Goal: Information Seeking & Learning: Learn about a topic

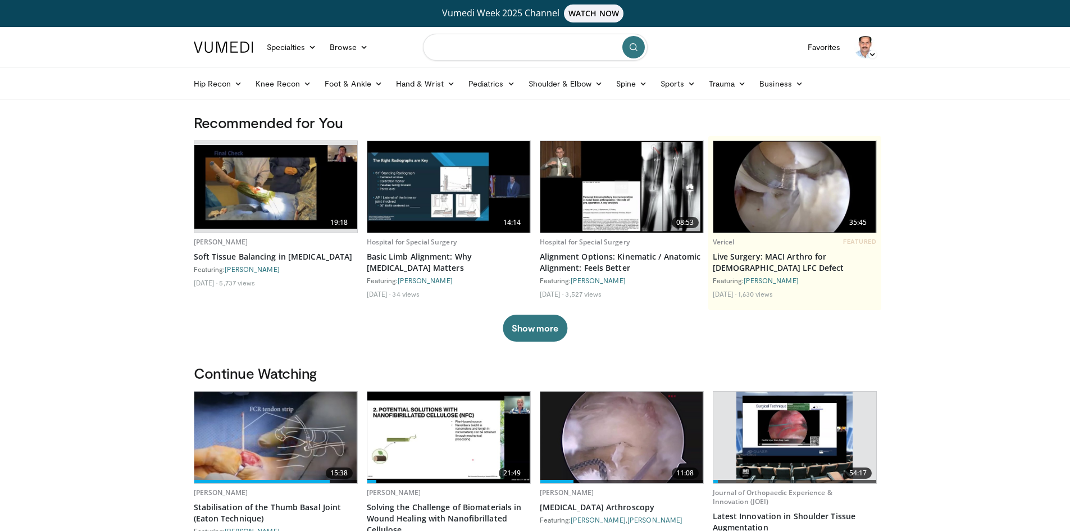
click at [469, 50] on input "Search topics, interventions" at bounding box center [535, 47] width 225 height 27
type input "**********"
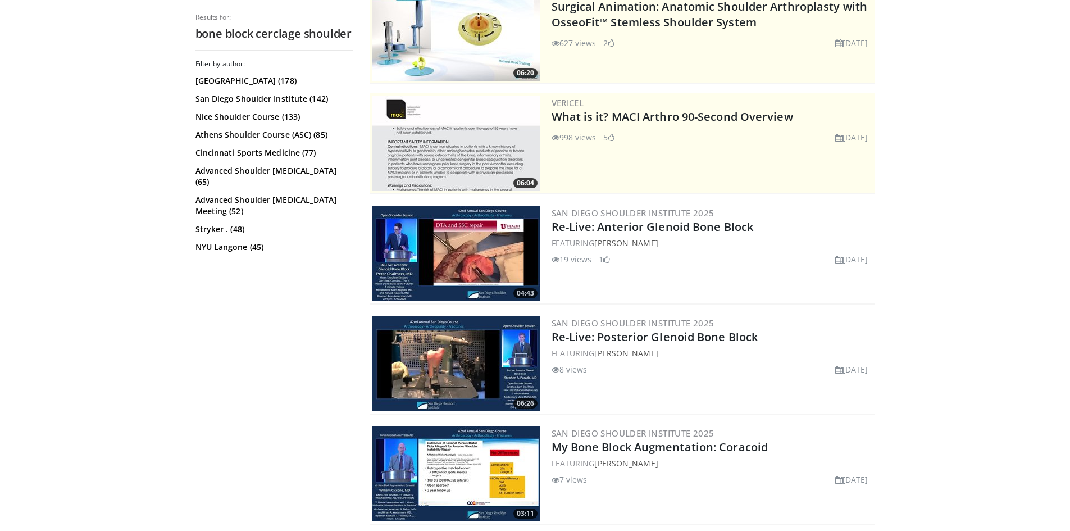
scroll to position [337, 0]
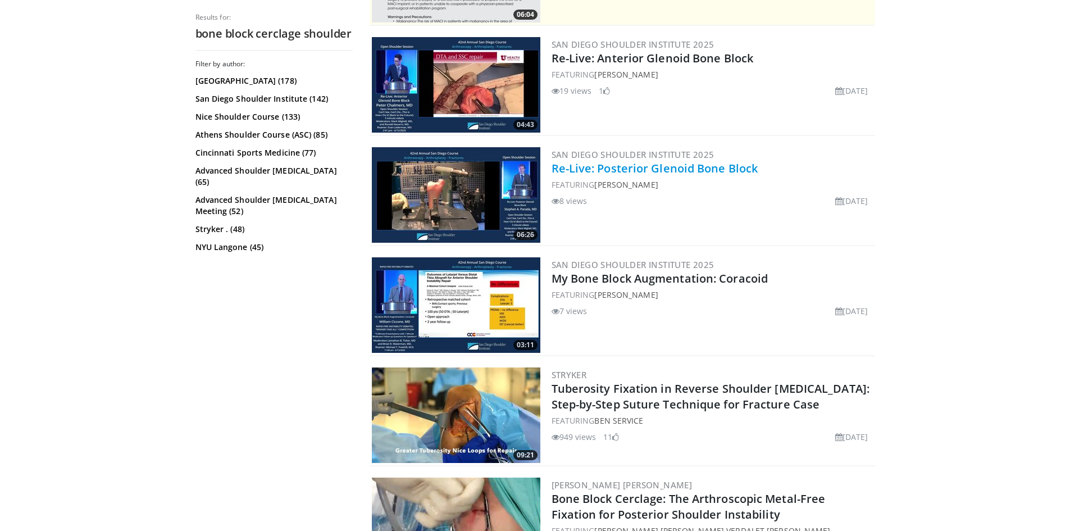
click at [598, 168] on link "Re-Live: Posterior Glenoid Bone Block" at bounding box center [654, 168] width 207 height 15
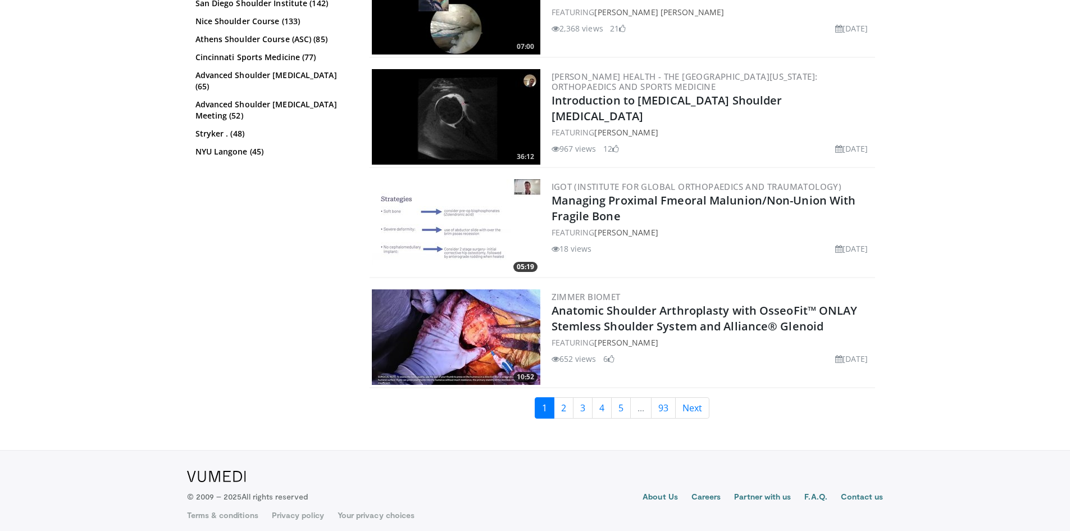
scroll to position [2734, 0]
click at [565, 400] on link "2" at bounding box center [564, 406] width 20 height 21
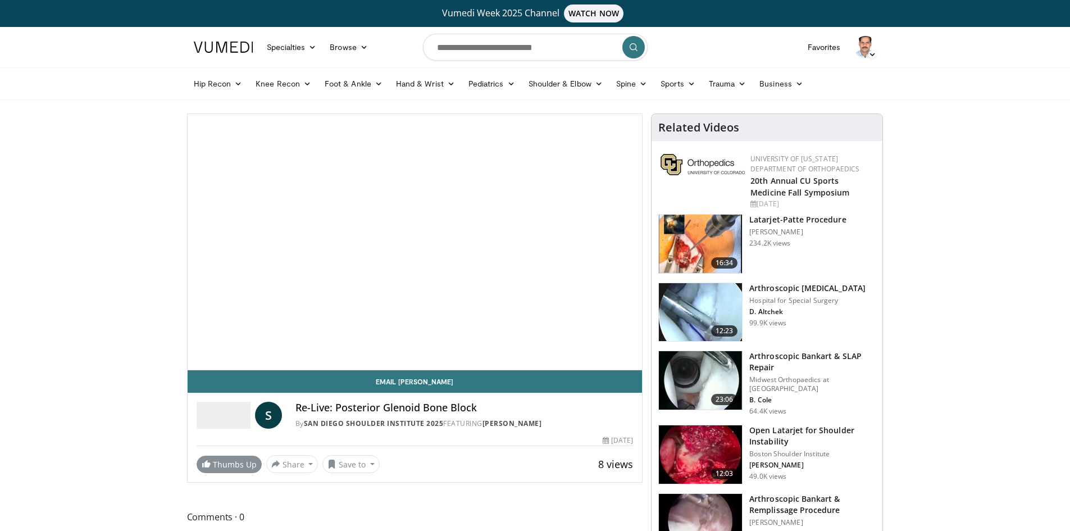
click at [230, 211] on div "10 seconds Tap to unmute" at bounding box center [415, 241] width 455 height 255
click at [232, 464] on link "Thumbs Up" at bounding box center [229, 463] width 65 height 17
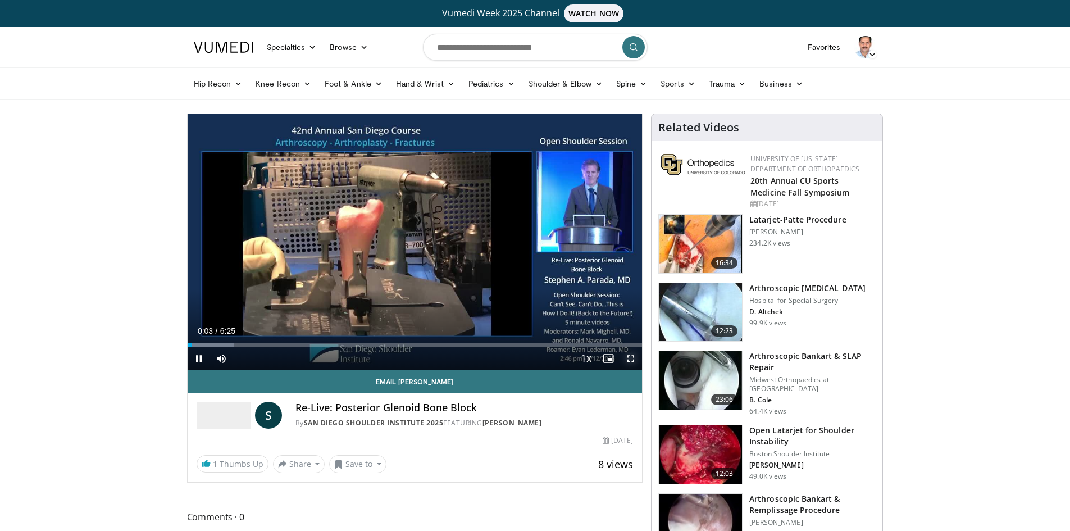
click at [628, 357] on span "Video Player" at bounding box center [630, 358] width 22 height 22
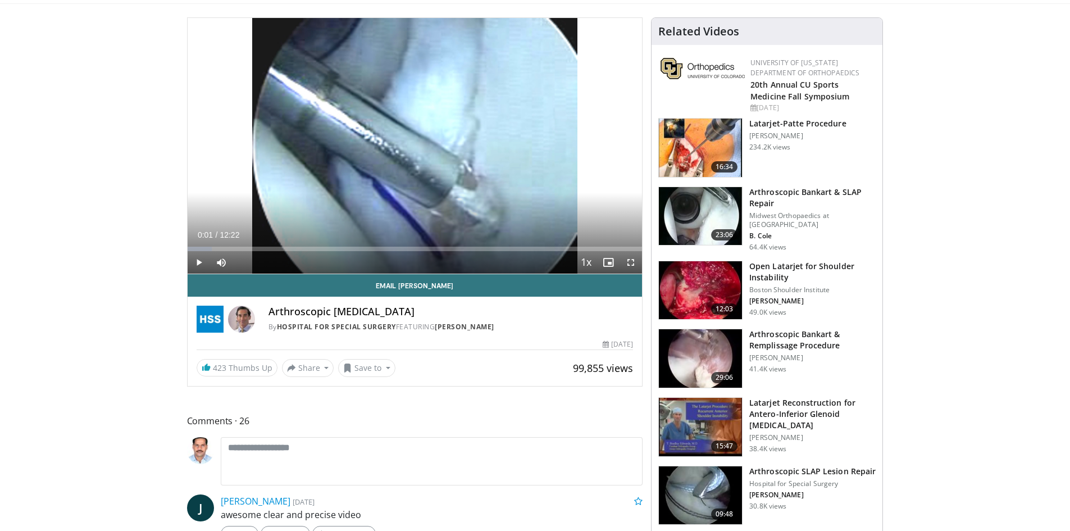
scroll to position [168, 0]
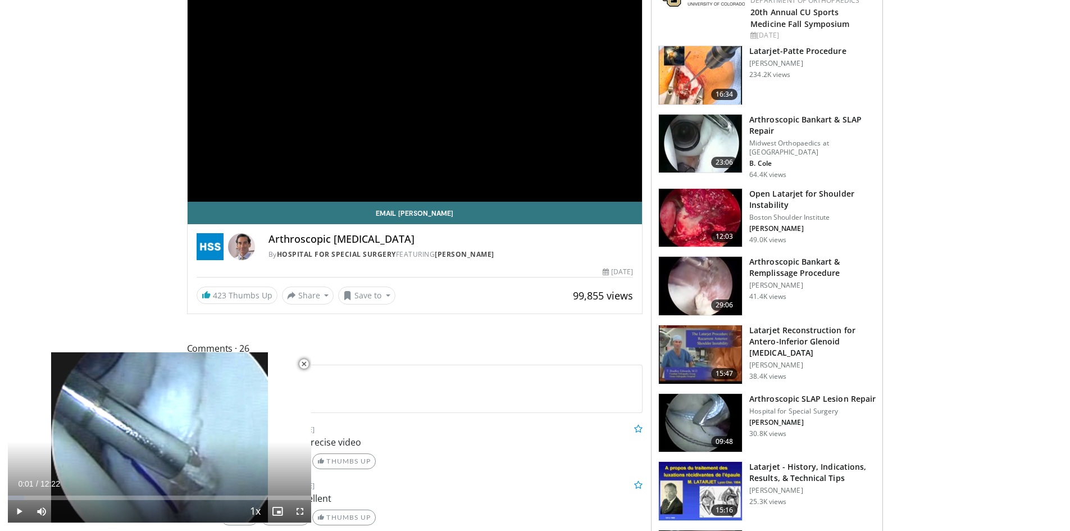
click at [304, 363] on span "Video Player" at bounding box center [304, 364] width 22 height 22
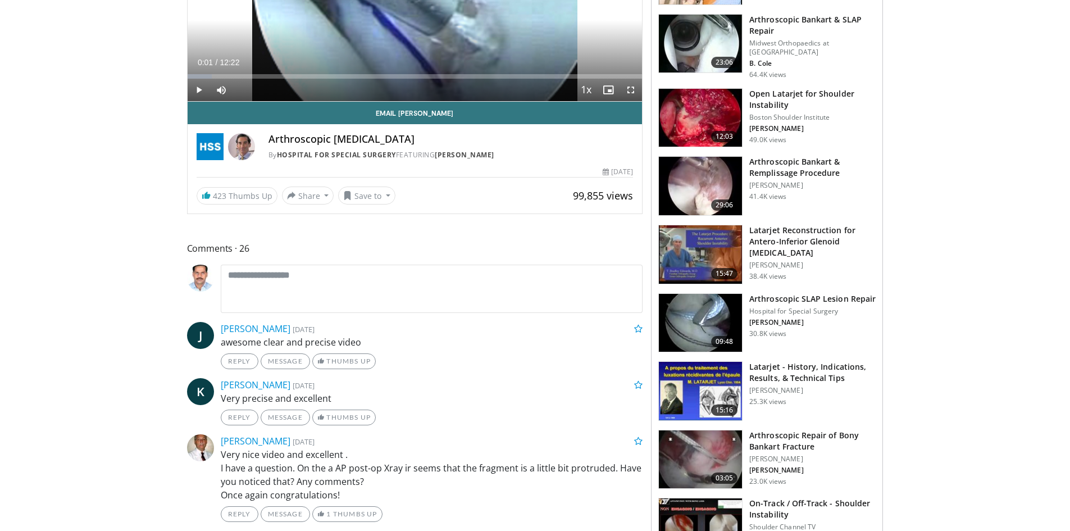
scroll to position [281, 0]
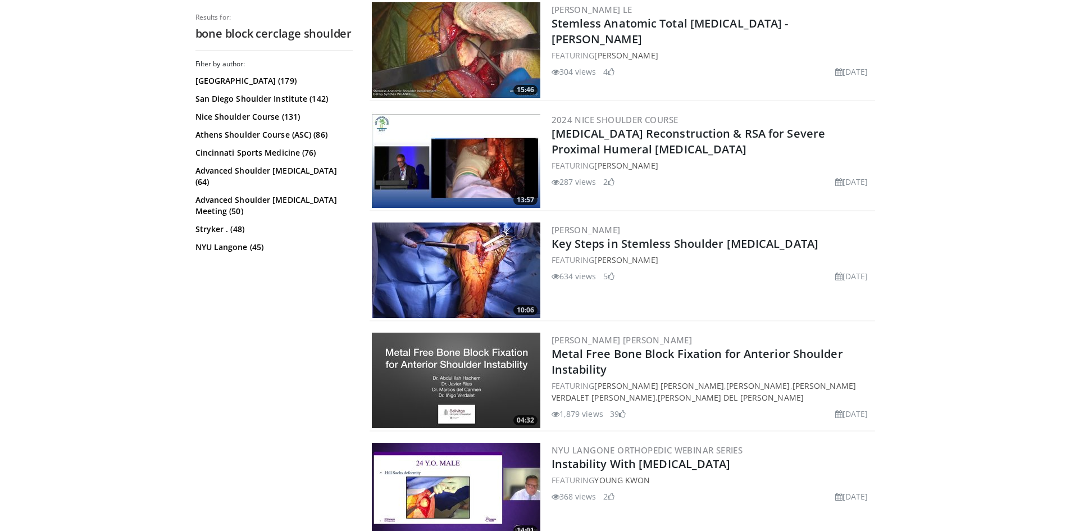
scroll to position [561, 0]
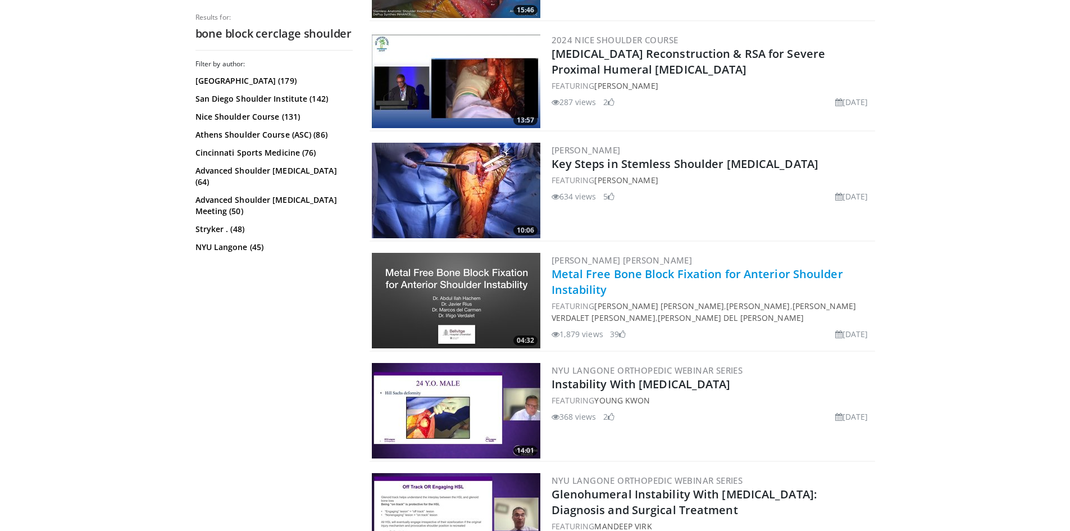
click at [633, 275] on link "Metal Free Bone Block Fixation for Anterior Shoulder Instability" at bounding box center [696, 281] width 291 height 31
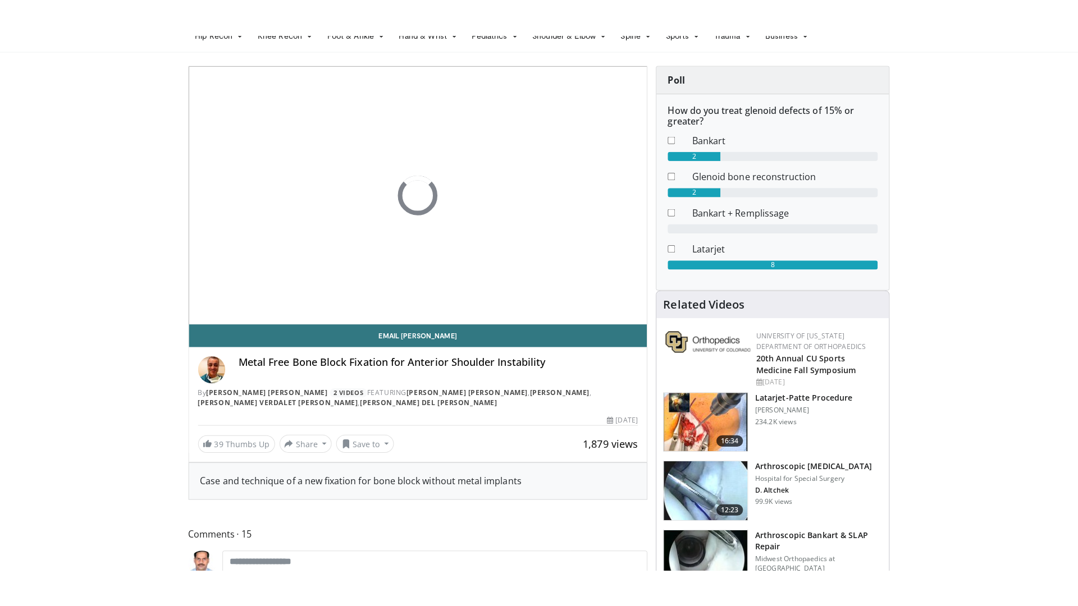
scroll to position [168, 0]
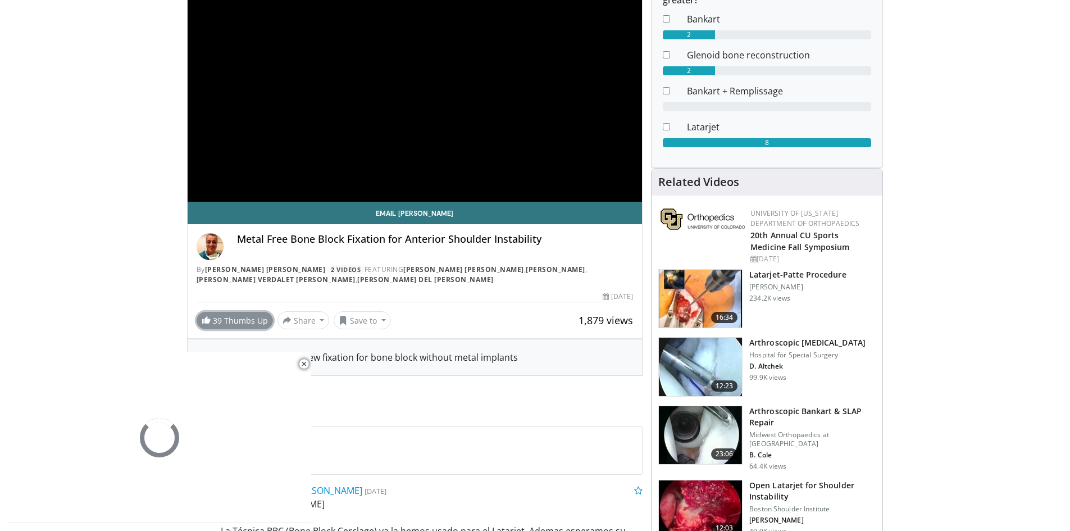
click at [224, 319] on link "39 Thumbs Up" at bounding box center [235, 320] width 76 height 17
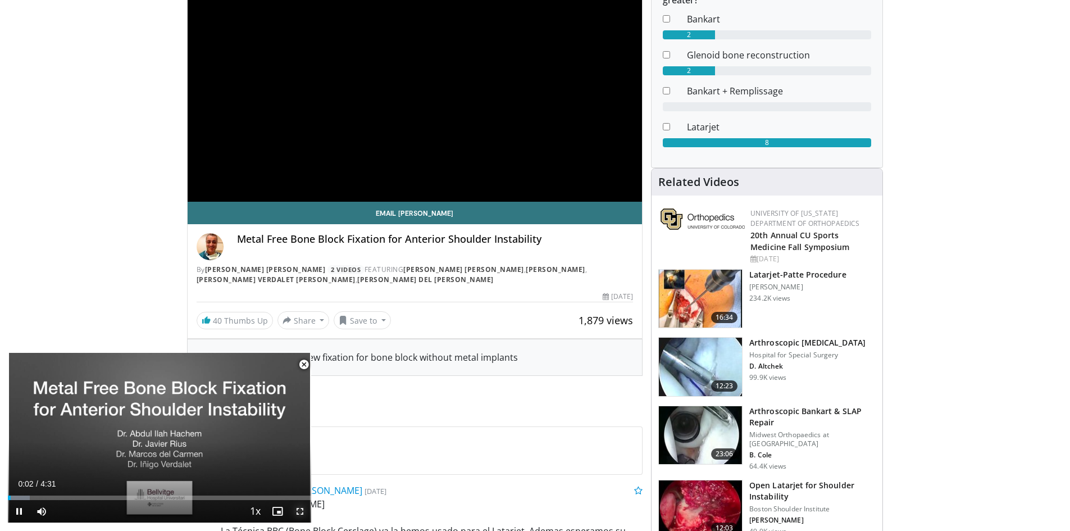
click at [300, 511] on span "Video Player" at bounding box center [300, 511] width 22 height 22
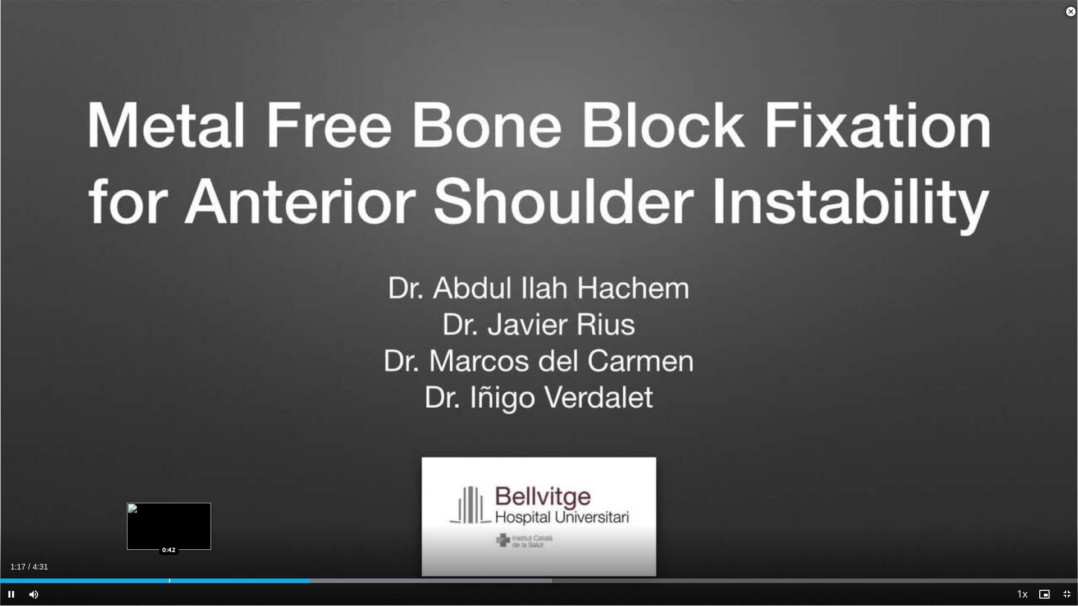
click at [169, 530] on div "Progress Bar" at bounding box center [169, 581] width 1 height 4
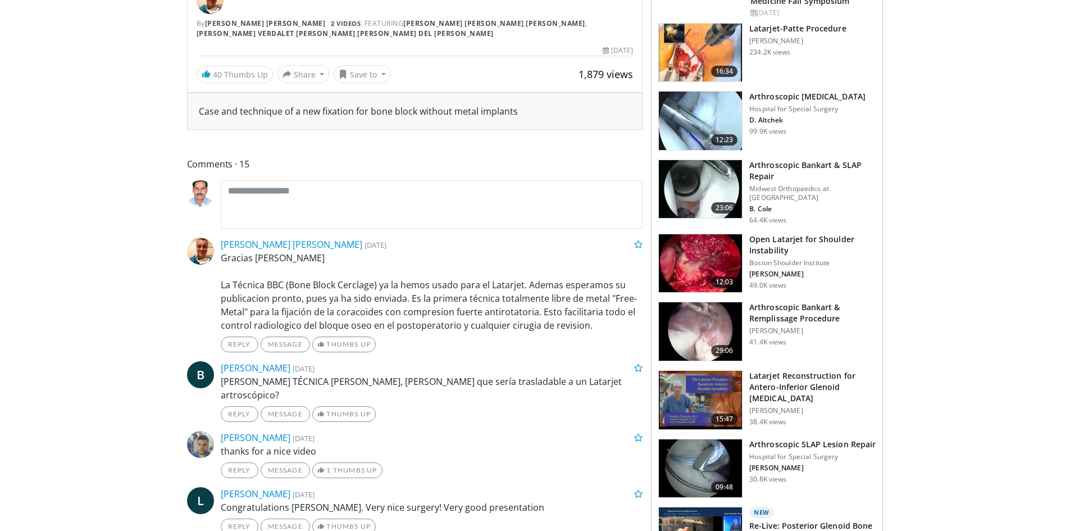
scroll to position [168, 0]
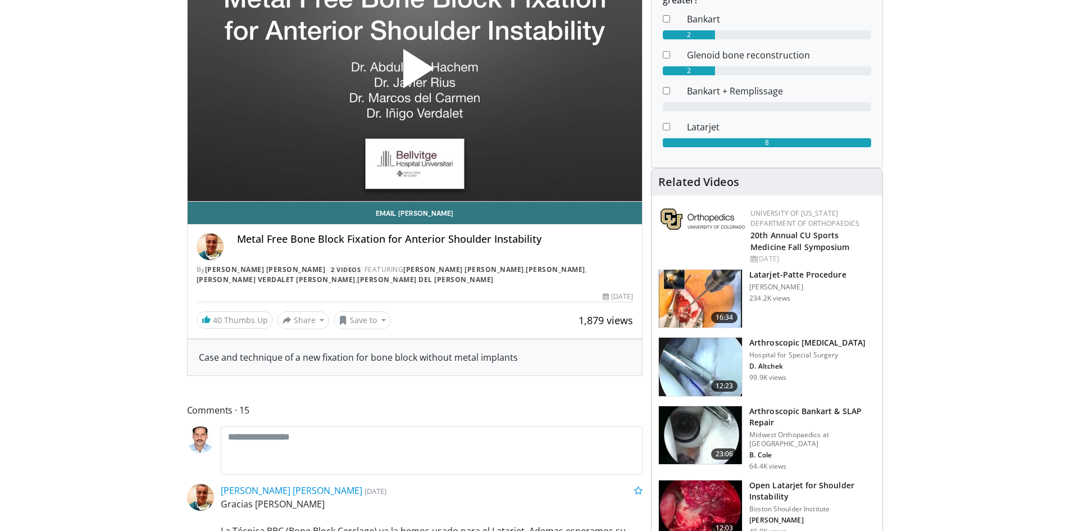
click at [414, 73] on span "Video Player" at bounding box center [414, 73] width 0 height 0
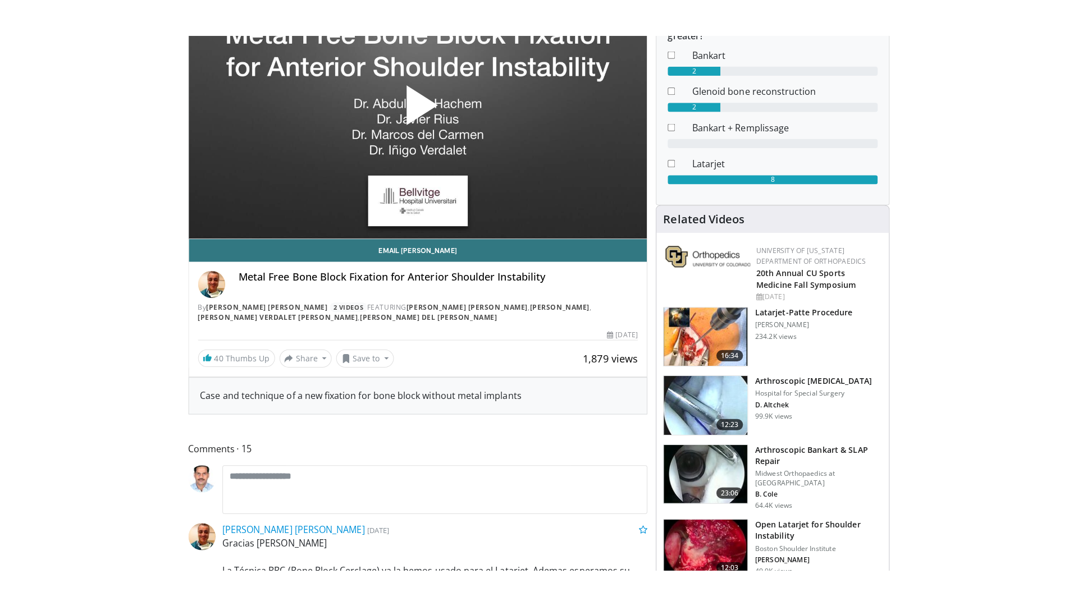
scroll to position [114, 0]
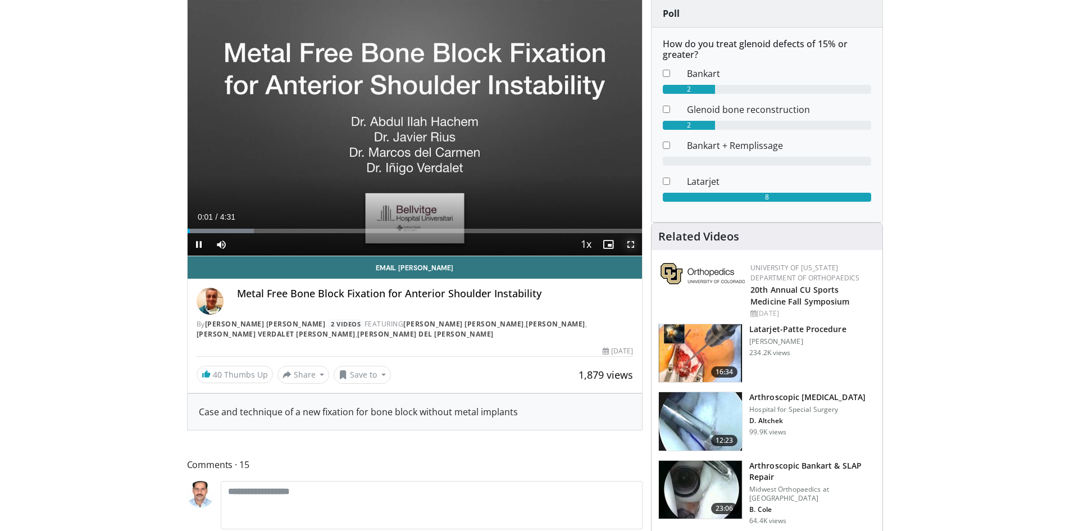
click at [629, 244] on span "Video Player" at bounding box center [630, 244] width 22 height 22
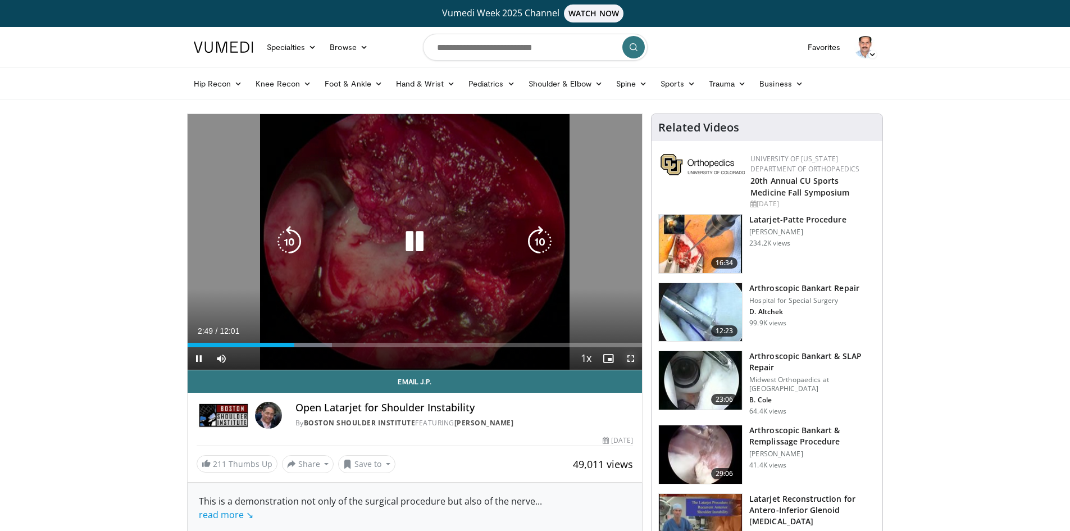
drag, startPoint x: 629, startPoint y: 357, endPoint x: 629, endPoint y: 405, distance: 48.8
click at [629, 357] on span "Video Player" at bounding box center [630, 358] width 22 height 22
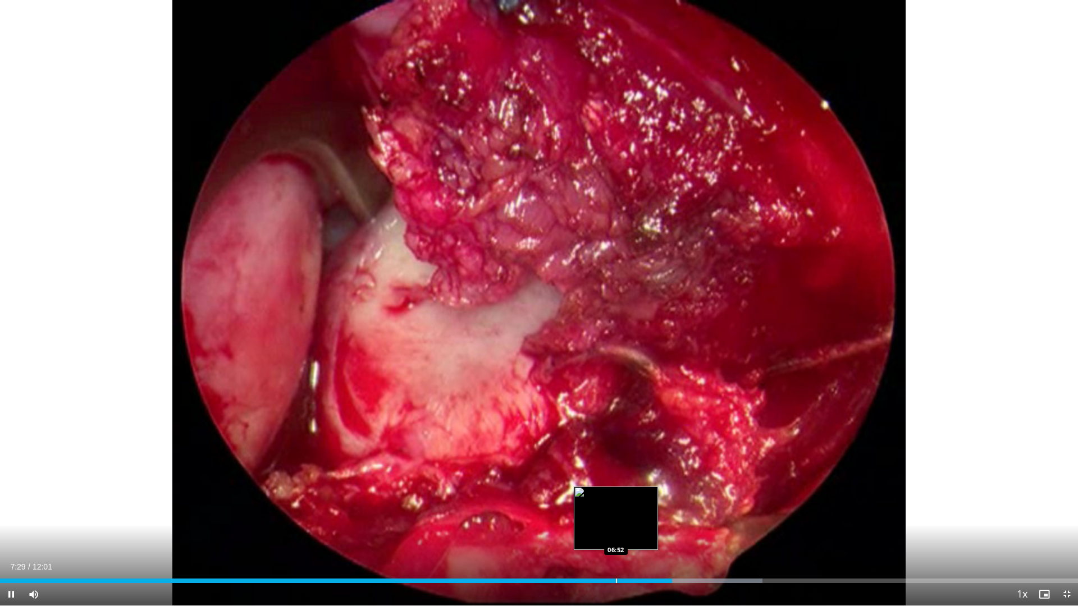
click at [616, 530] on div "Progress Bar" at bounding box center [616, 581] width 1 height 4
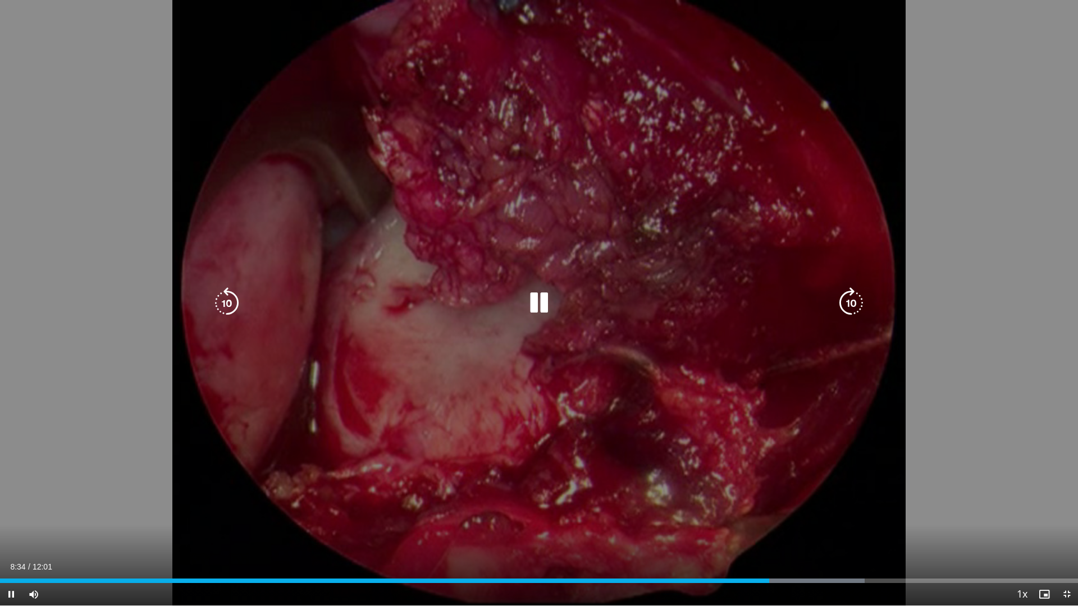
click at [546, 302] on icon "Video Player" at bounding box center [538, 302] width 31 height 31
click at [540, 298] on icon "Video Player" at bounding box center [538, 302] width 31 height 31
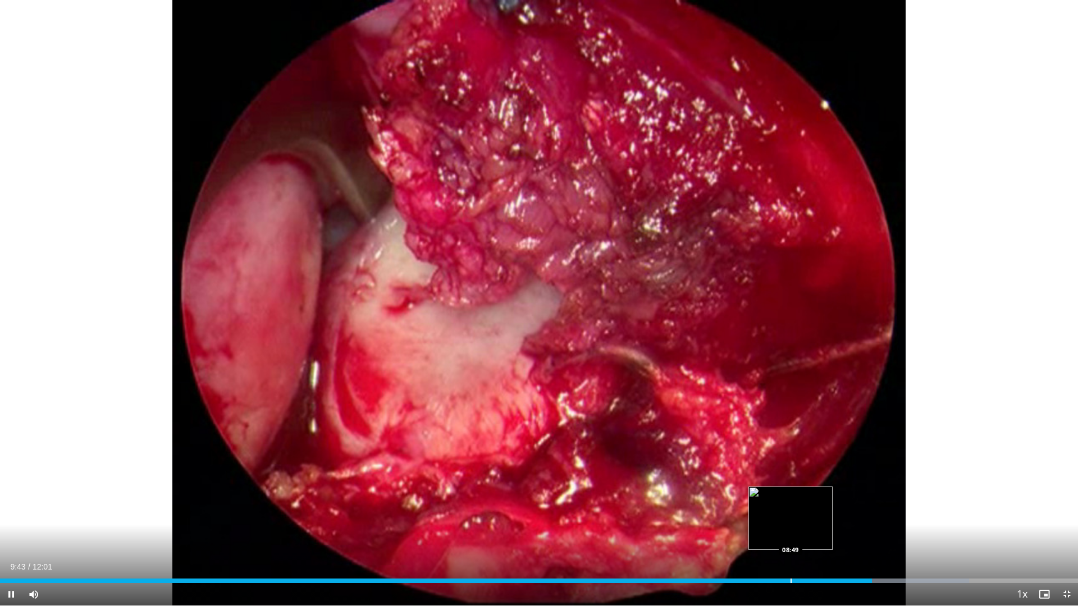
click at [790, 530] on div "09:43" at bounding box center [436, 581] width 872 height 4
click at [1064, 530] on span "Video Player" at bounding box center [1067, 594] width 22 height 22
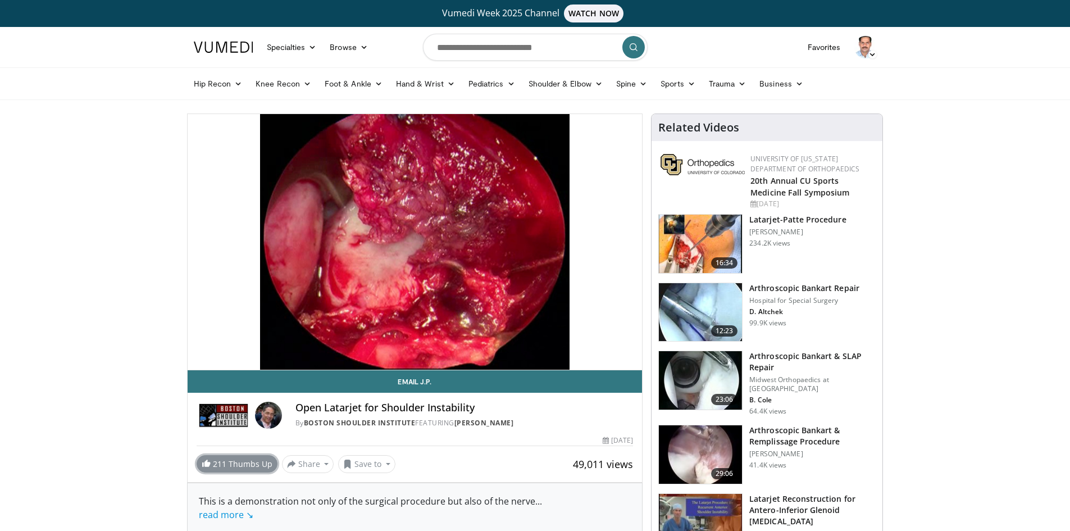
click at [202, 464] on span at bounding box center [206, 462] width 9 height 9
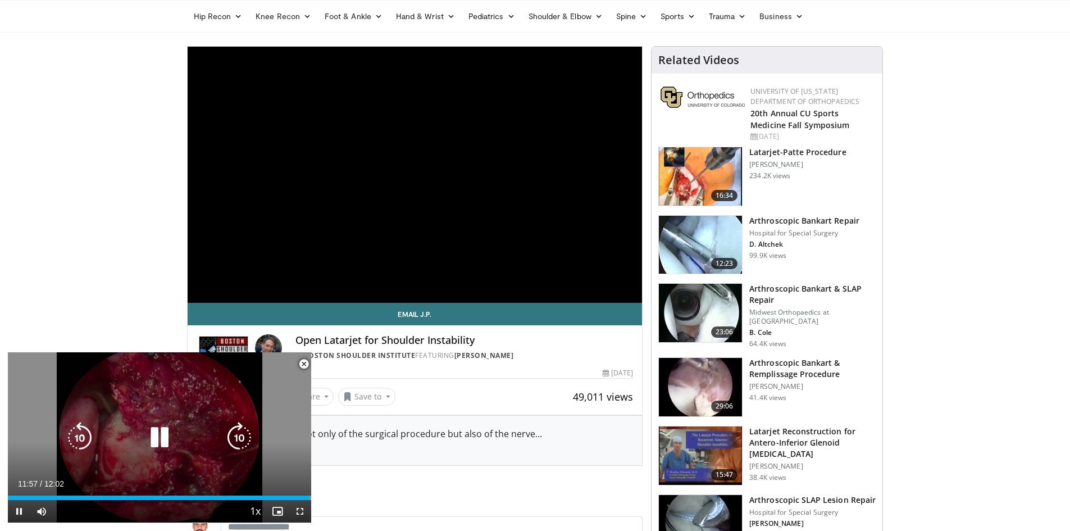
scroll to position [337, 0]
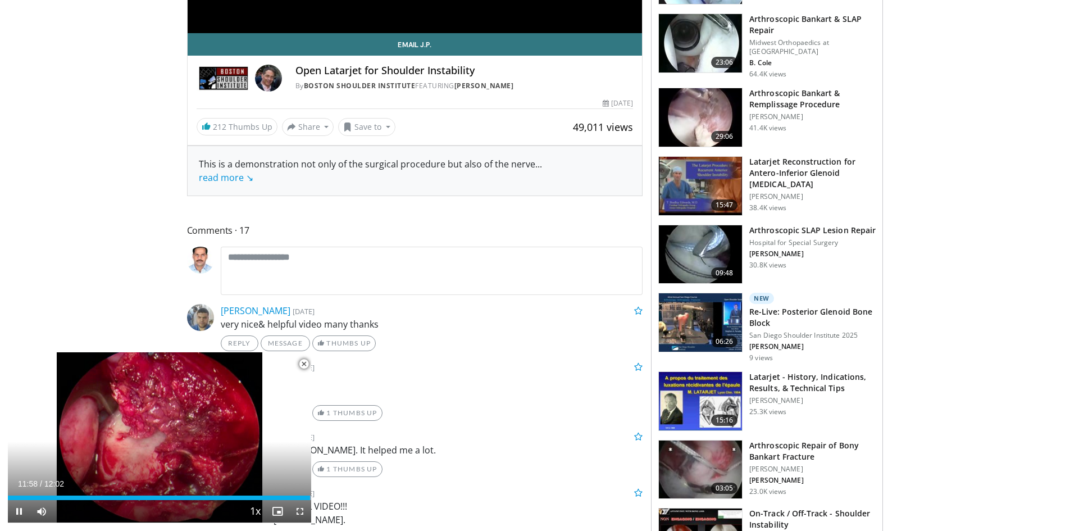
click at [307, 364] on span "Video Player" at bounding box center [304, 364] width 22 height 22
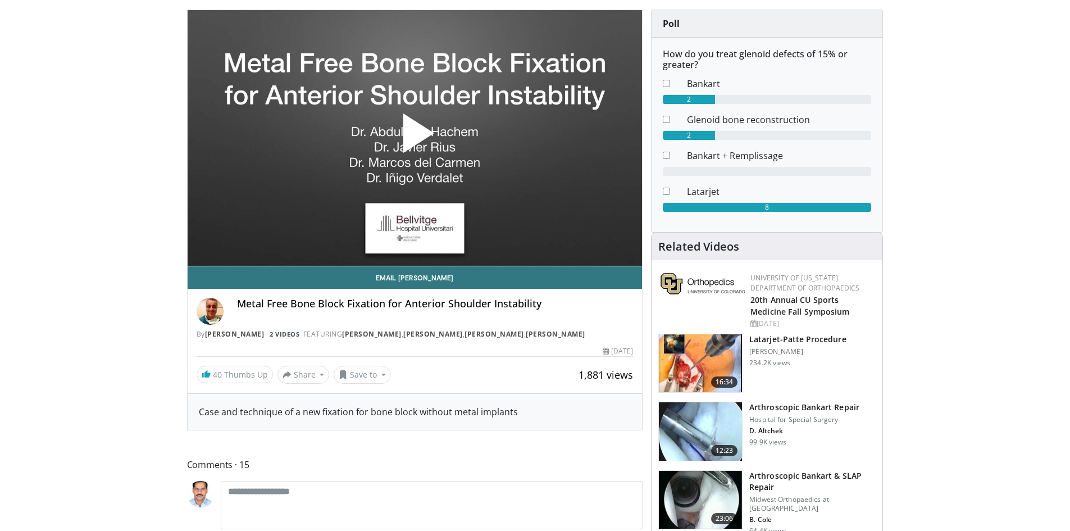
scroll to position [114, 0]
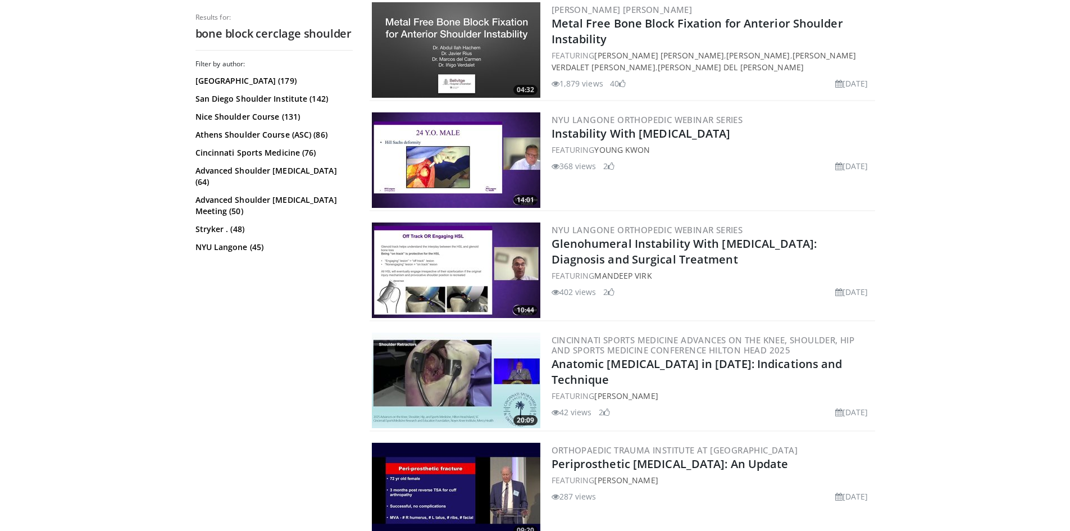
scroll to position [898, 0]
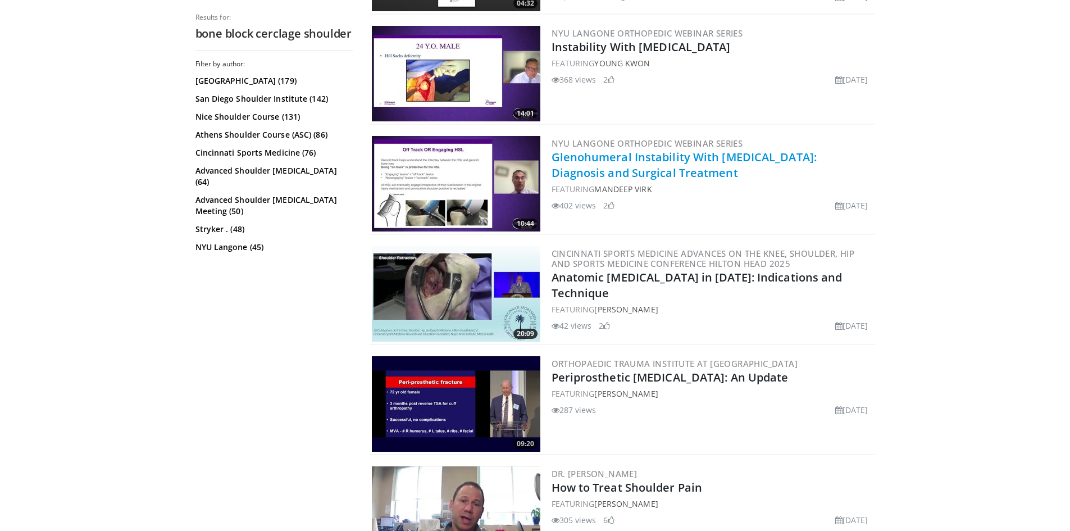
click at [608, 159] on link "Glenohumeral Instability With [MEDICAL_DATA]: Diagnosis and Surgical Treatment" at bounding box center [684, 164] width 266 height 31
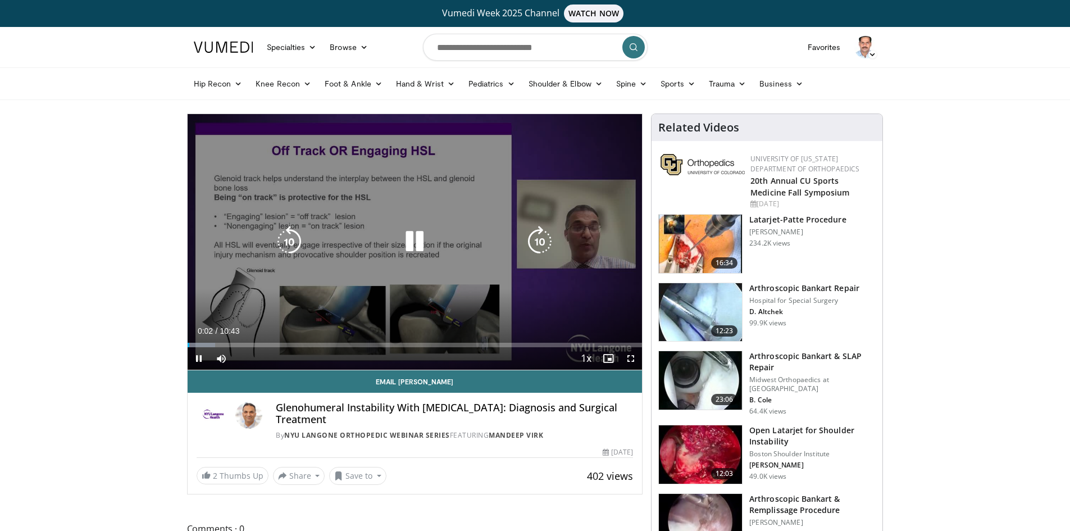
click at [418, 242] on icon "Video Player" at bounding box center [414, 241] width 31 height 31
drag, startPoint x: 629, startPoint y: 356, endPoint x: 629, endPoint y: 405, distance: 48.8
click at [629, 356] on span "Video Player" at bounding box center [630, 358] width 22 height 22
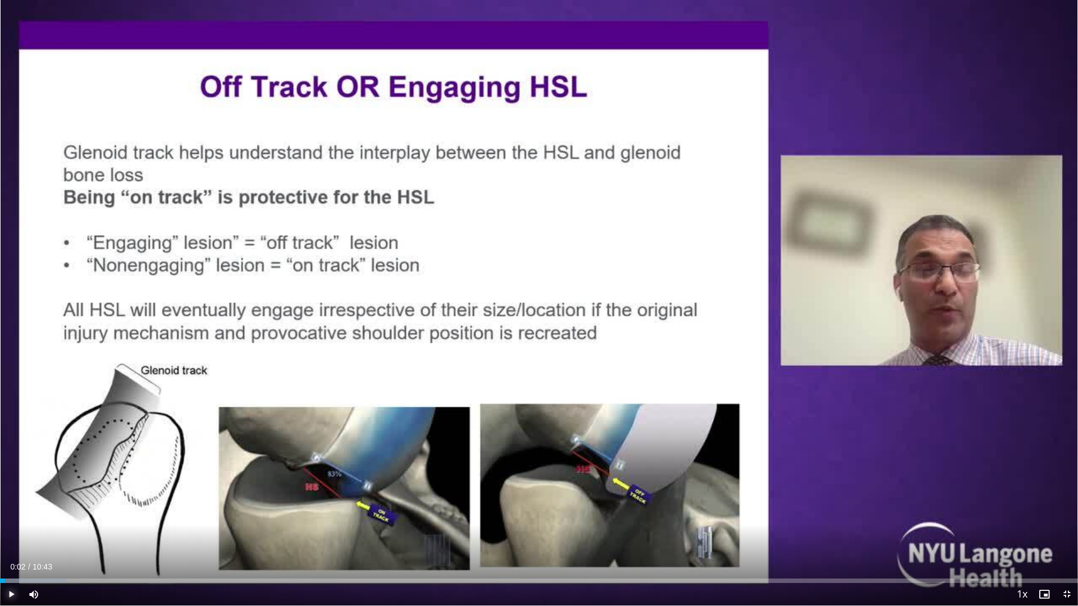
click at [11, 530] on span "Video Player" at bounding box center [11, 594] width 22 height 22
click at [1065, 530] on span "Video Player" at bounding box center [1067, 594] width 22 height 22
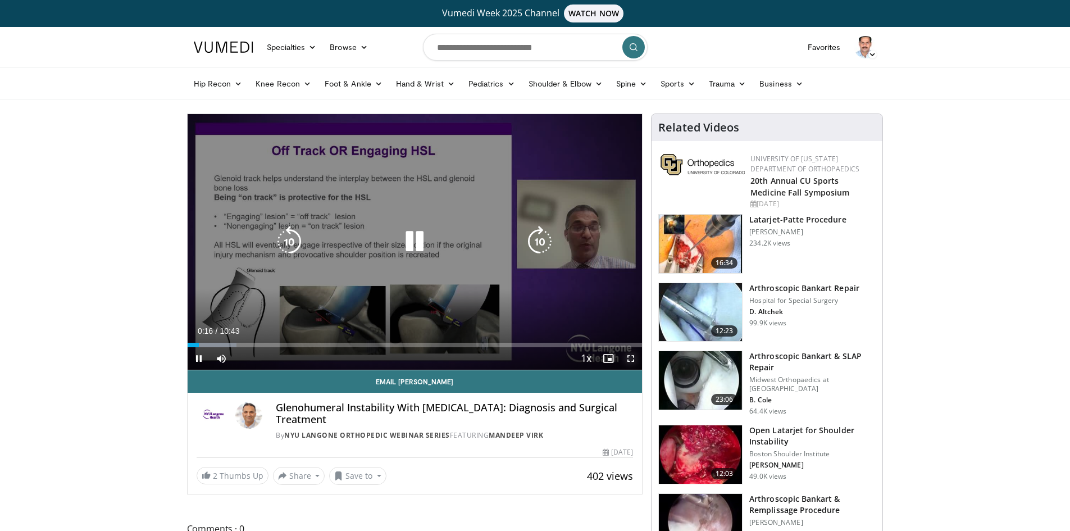
drag, startPoint x: 625, startPoint y: 357, endPoint x: 624, endPoint y: 406, distance: 48.9
click at [625, 357] on span "Video Player" at bounding box center [630, 358] width 22 height 22
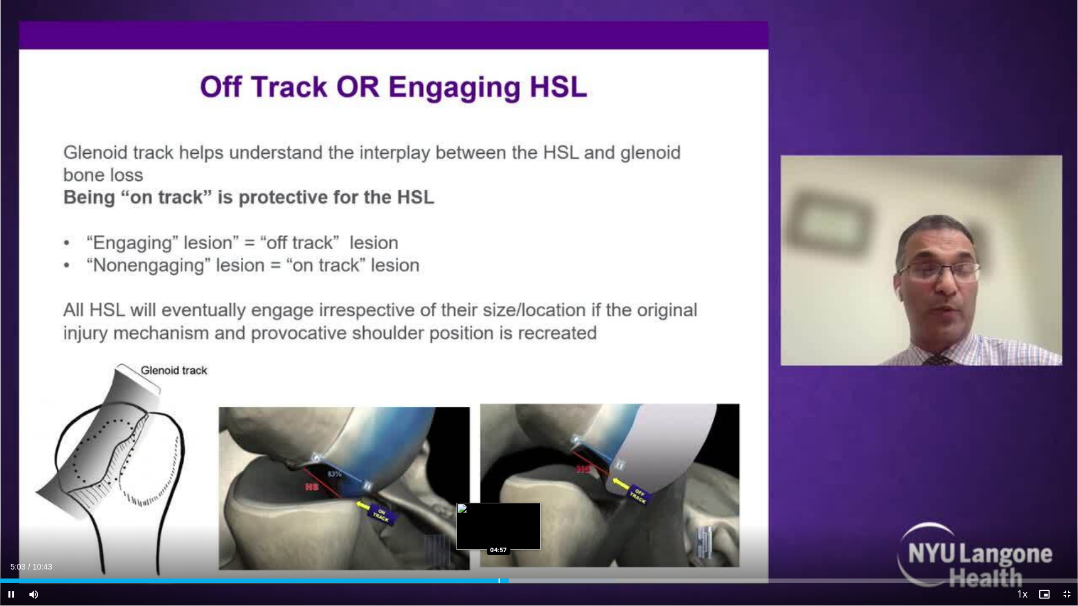
click at [499, 530] on div "Progress Bar" at bounding box center [499, 581] width 1 height 4
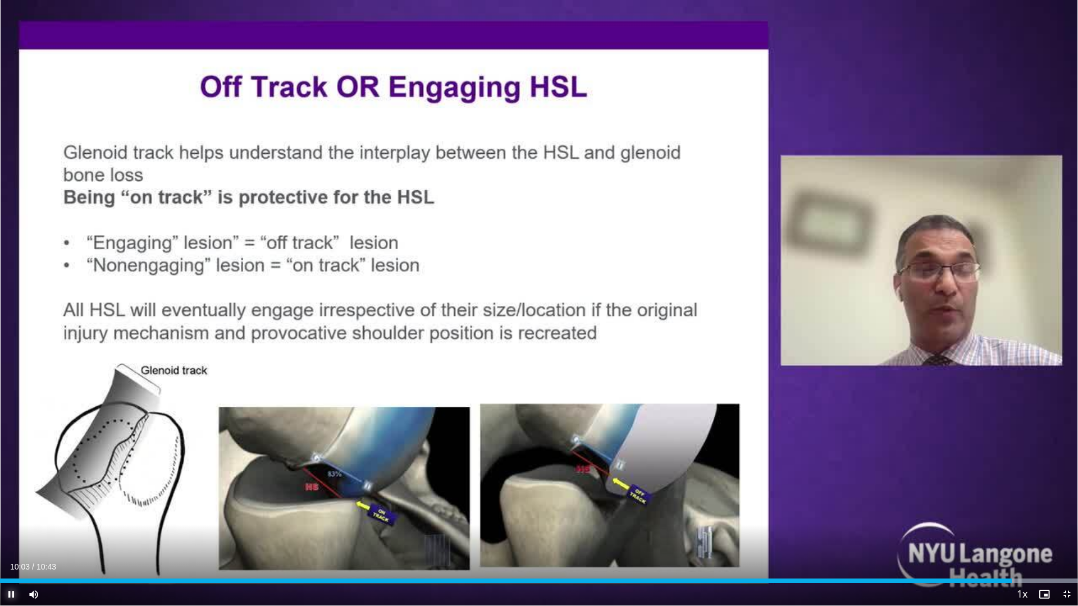
click at [11, 530] on span "Video Player" at bounding box center [11, 594] width 22 height 22
click at [1065, 530] on span "Video Player" at bounding box center [1067, 594] width 22 height 22
